Goal: Submit feedback/report problem: Submit feedback/report problem

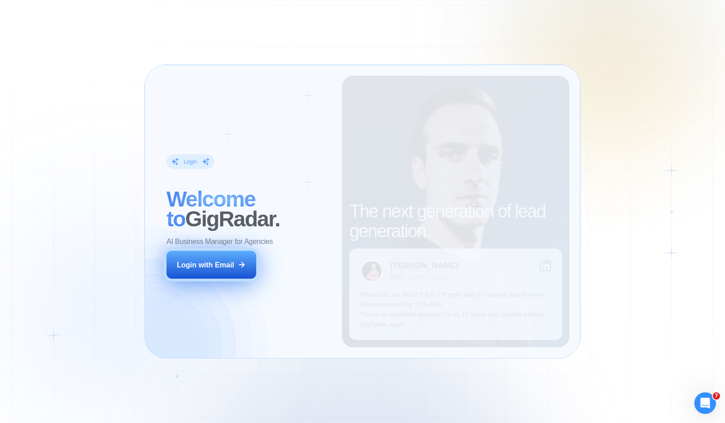
click at [232, 262] on div "Login with Email" at bounding box center [205, 265] width 57 height 10
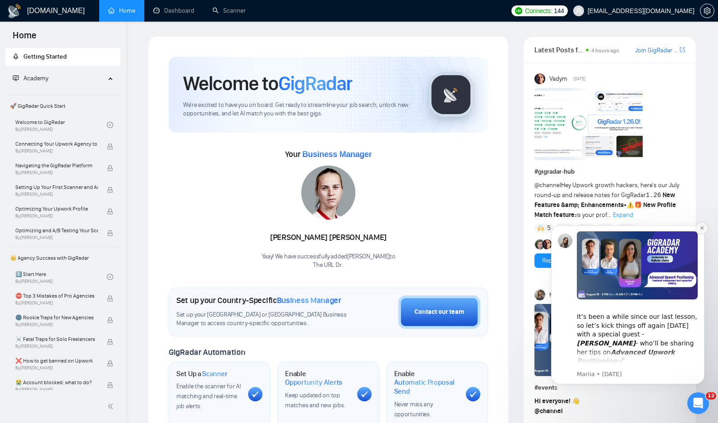
click at [702, 229] on icon "Dismiss notification" at bounding box center [702, 228] width 5 height 5
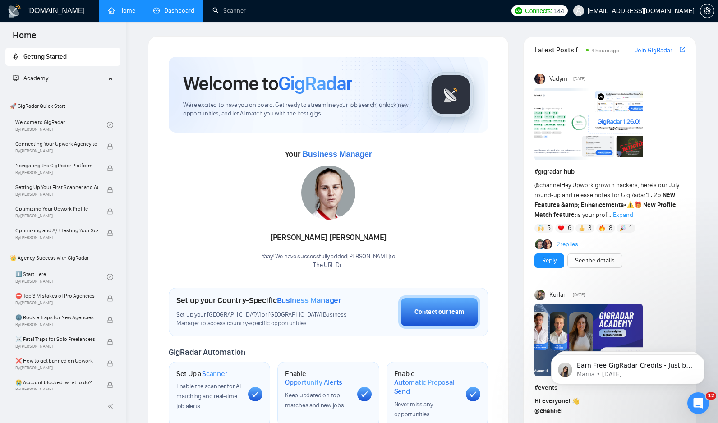
click at [172, 14] on link "Dashboard" at bounding box center [173, 11] width 41 height 8
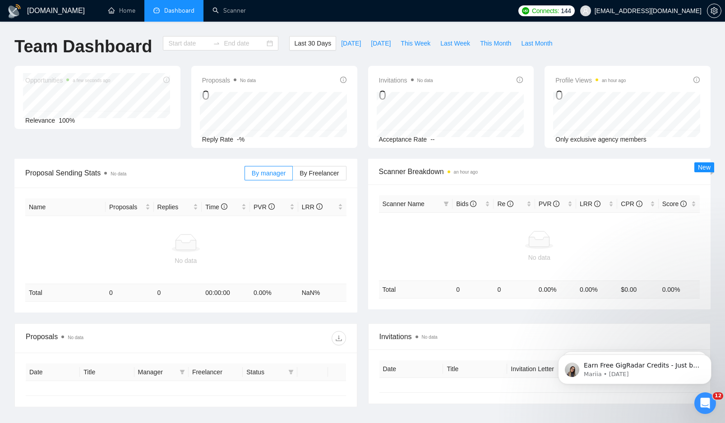
type input "2025-07-19"
type input "2025-08-18"
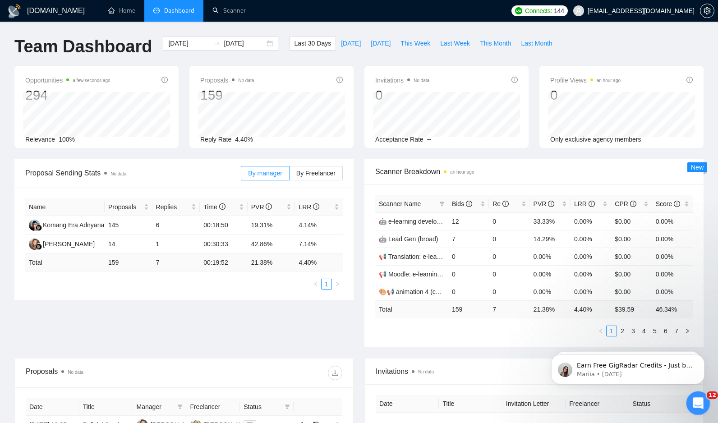
click at [704, 401] on div "Open Intercom Messenger" at bounding box center [697, 402] width 30 height 30
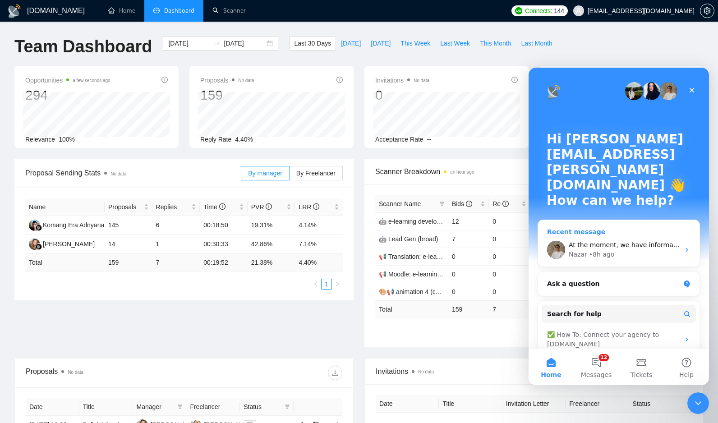
click at [632, 250] on div "Nazar • 8h ago" at bounding box center [624, 254] width 111 height 9
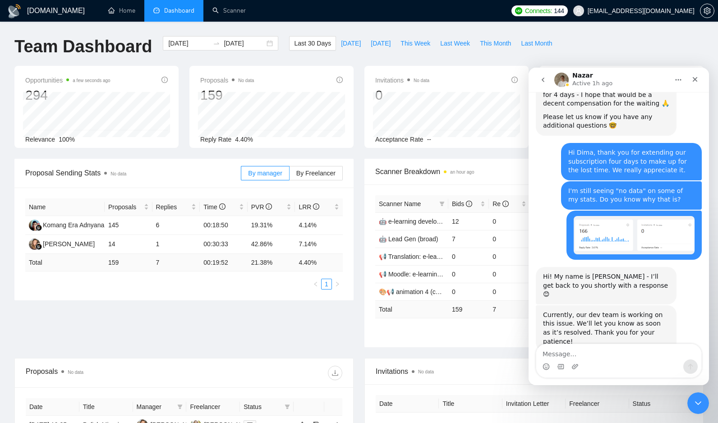
scroll to position [1146, 0]
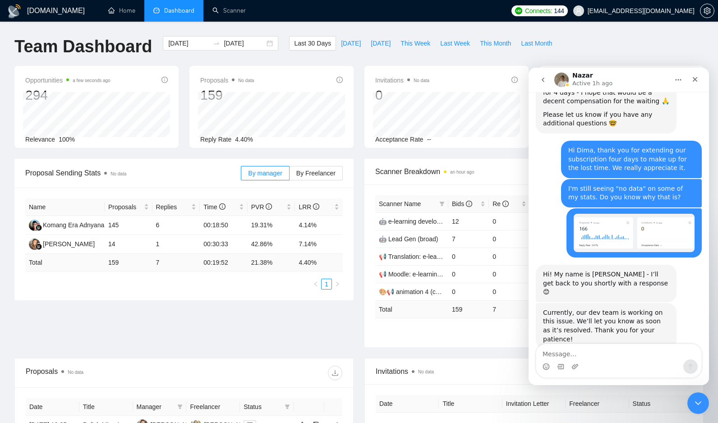
click at [605, 361] on div "Intercom messenger" at bounding box center [618, 366] width 165 height 14
click at [343, 41] on span "Today" at bounding box center [351, 43] width 20 height 10
type input "2025-08-18"
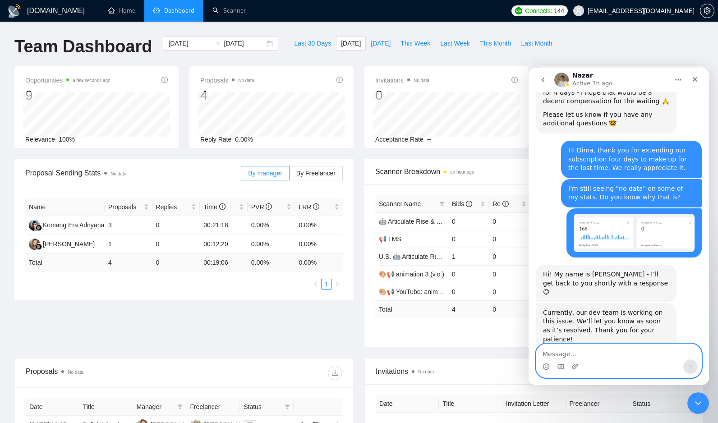
click at [660, 355] on textarea "Message…" at bounding box center [618, 351] width 165 height 15
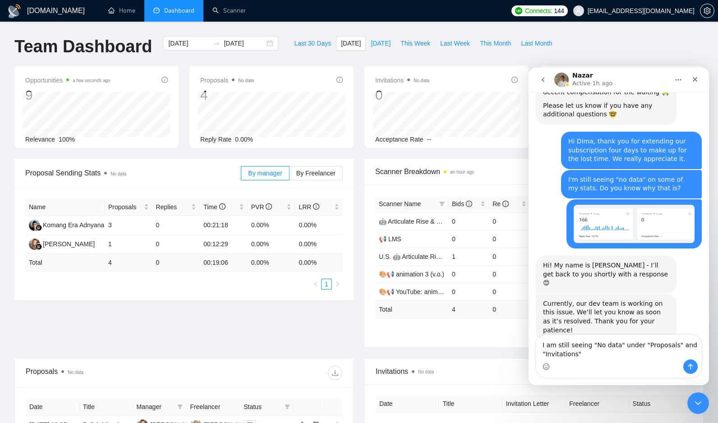
click at [313, 342] on div "Proposal Sending Stats No data By manager By Freelancer Name Proposals Replies …" at bounding box center [359, 258] width 700 height 199
click at [642, 353] on textarea "I am still seeing "No data" under "Proposals" and "Invitations"" at bounding box center [618, 347] width 165 height 24
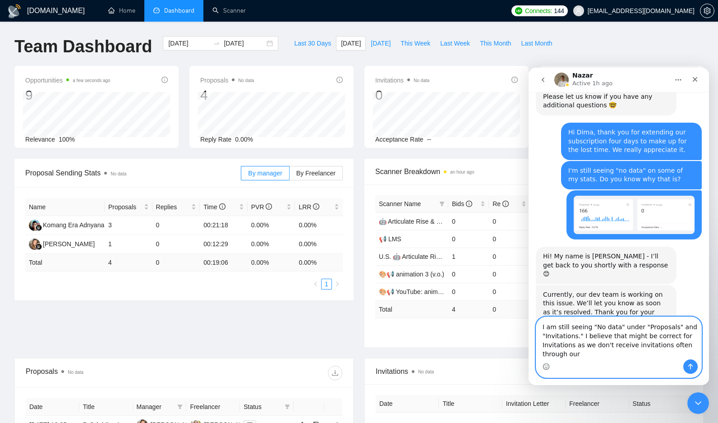
scroll to position [1173, 0]
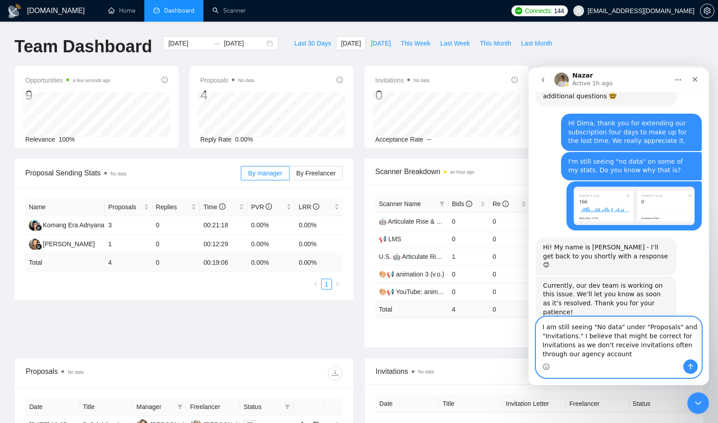
type textarea "I am still seeing "No data" under "Proposals" and "Invitations." I believe that…"
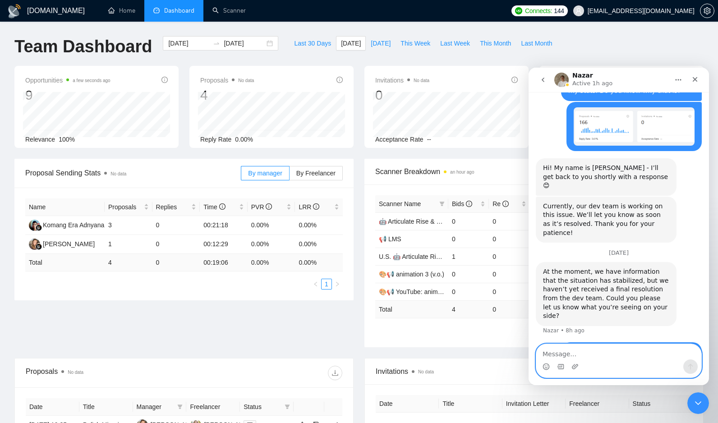
scroll to position [1254, 0]
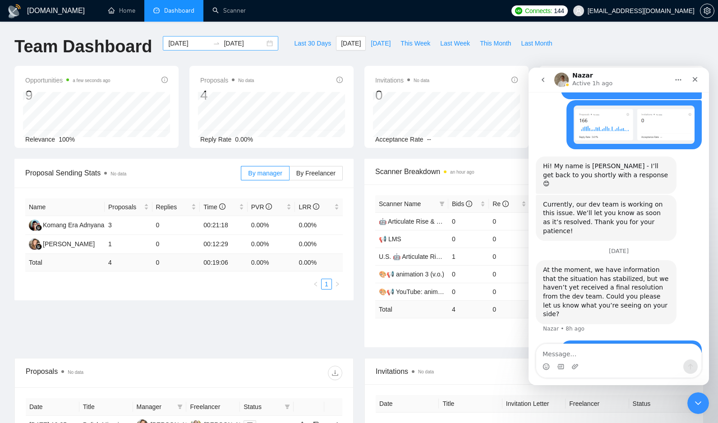
click at [189, 39] on input "2025-08-18" at bounding box center [188, 43] width 41 height 10
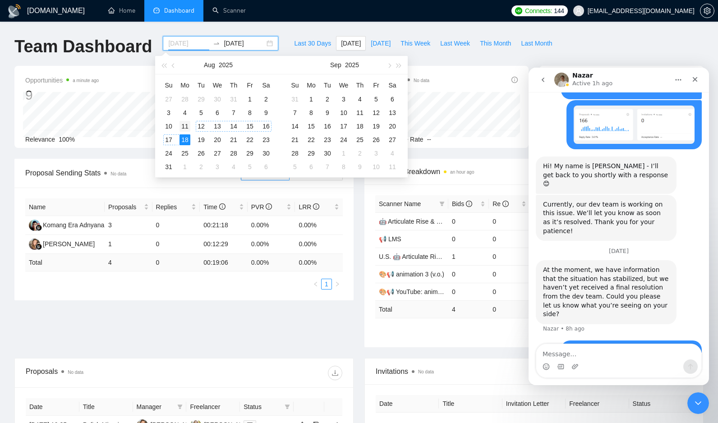
type input "2025-08-11"
click at [183, 129] on div "11" at bounding box center [185, 126] width 11 height 11
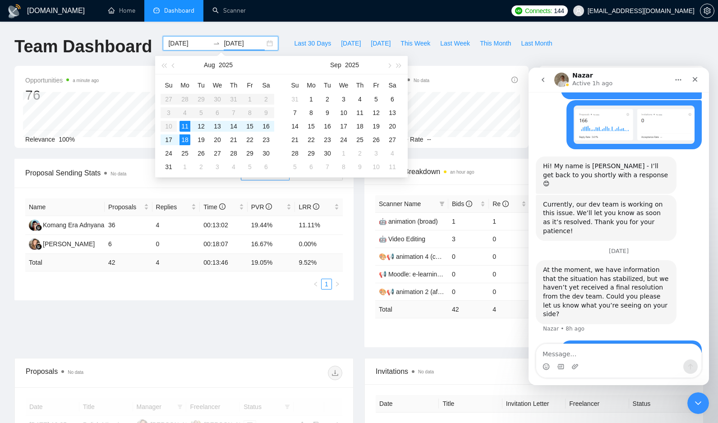
click at [245, 39] on input "2025-08-18" at bounding box center [244, 43] width 41 height 10
type input "2025-08-17"
click at [172, 136] on div "17" at bounding box center [168, 139] width 11 height 11
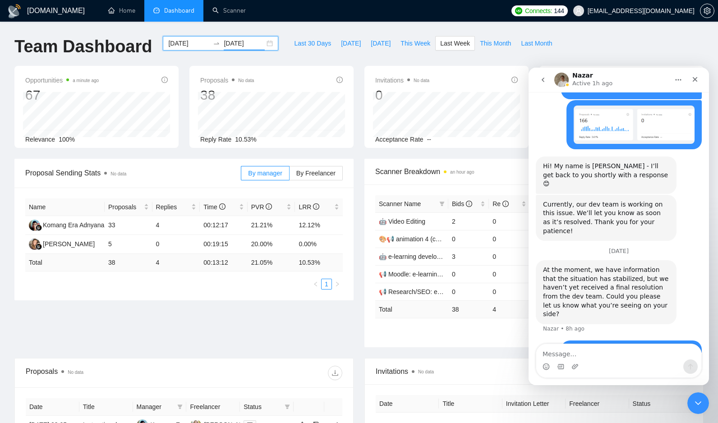
click at [293, 321] on div "Proposal Sending Stats No data By manager By Freelancer Name Proposals Replies …" at bounding box center [359, 258] width 700 height 199
click at [698, 79] on icon "Close" at bounding box center [694, 79] width 7 height 7
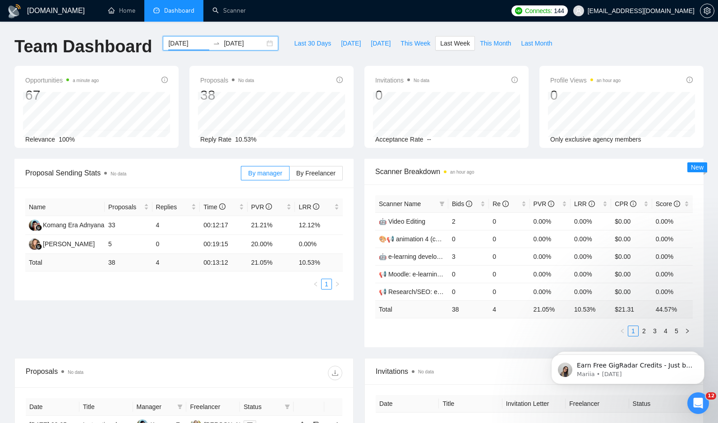
click at [177, 44] on input "2025-08-11" at bounding box center [188, 43] width 41 height 10
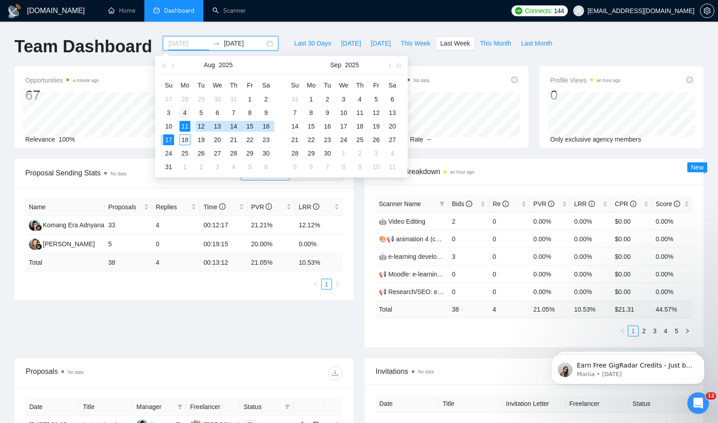
type input "2025-08-04"
click at [184, 115] on div "4" at bounding box center [185, 112] width 11 height 11
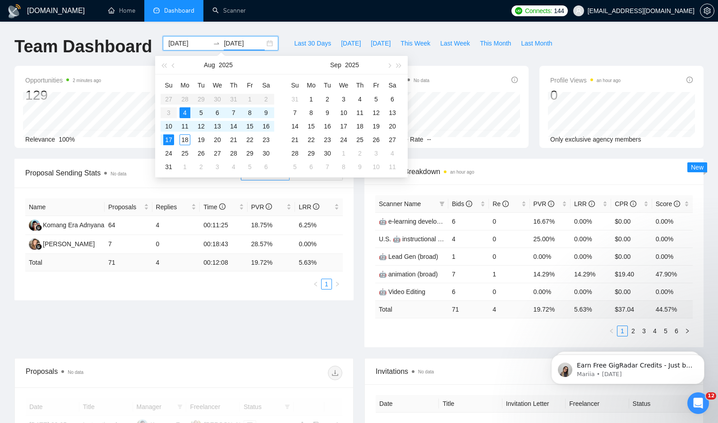
click at [240, 41] on input "2025-08-17" at bounding box center [244, 43] width 41 height 10
type input "2025-08-10"
click at [176, 128] on td "10" at bounding box center [169, 127] width 16 height 14
